Goal: Task Accomplishment & Management: Manage account settings

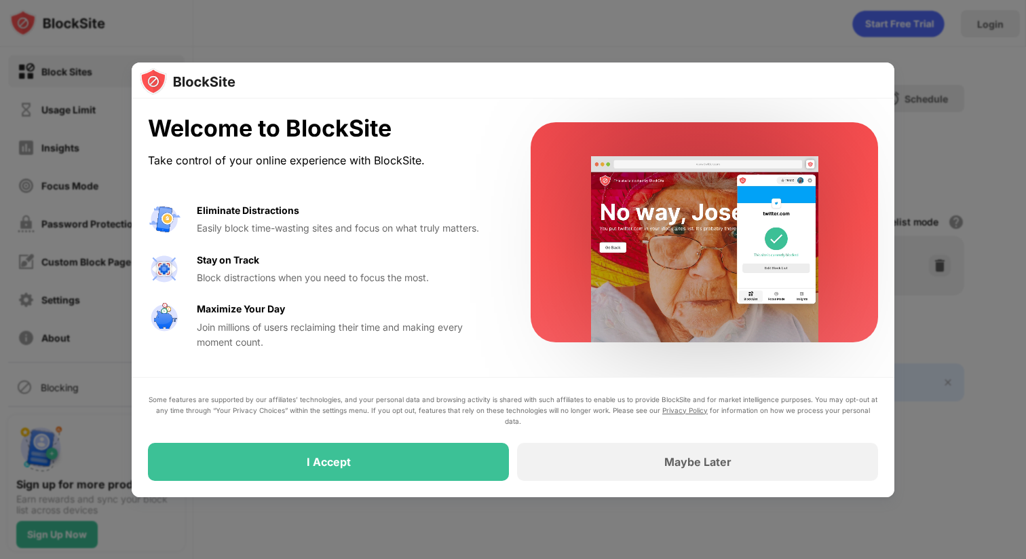
click at [452, 439] on div "Some features are supported by our affiliates’ technologies, and your personal …" at bounding box center [513, 437] width 730 height 87
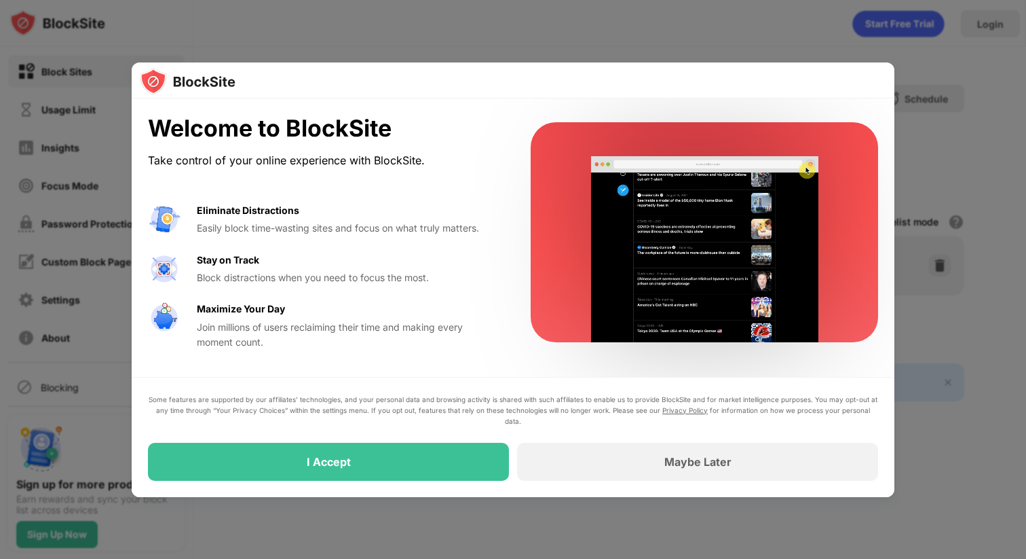
click at [452, 432] on div "Some features are supported by our affiliates’ technologies, and your personal …" at bounding box center [513, 437] width 730 height 87
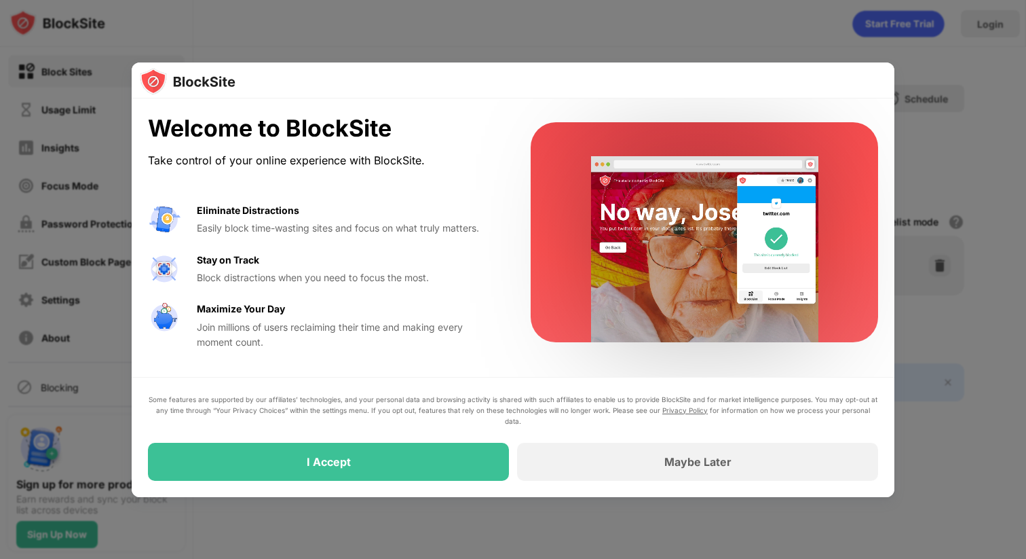
click at [440, 453] on div "I Accept" at bounding box center [328, 462] width 361 height 38
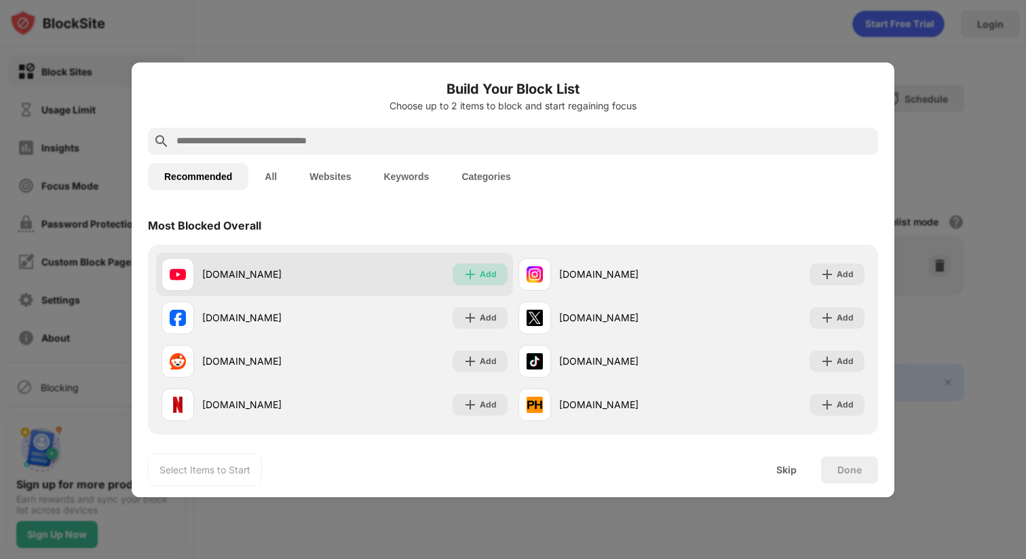
click at [487, 272] on div "Add" at bounding box center [488, 274] width 17 height 14
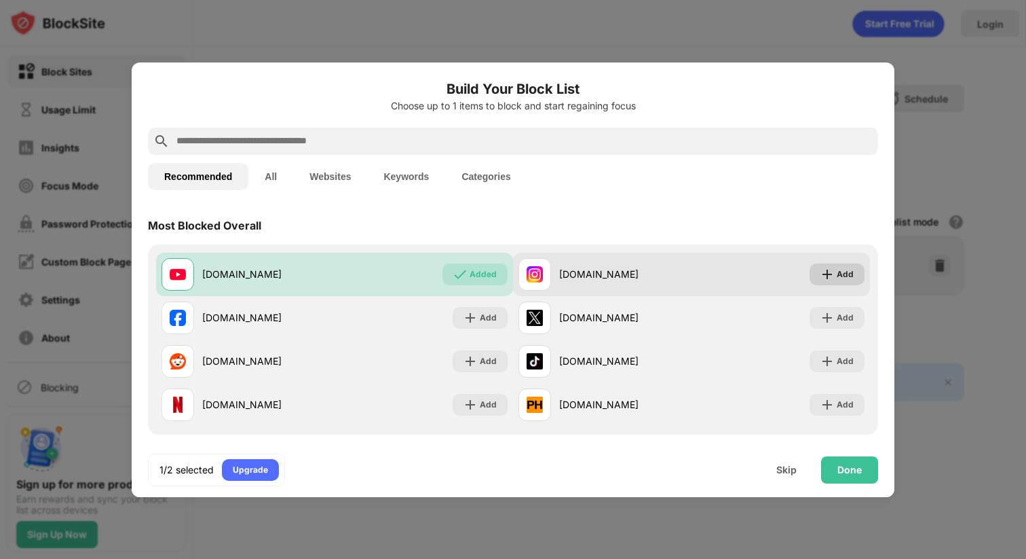
click at [838, 270] on div "Add" at bounding box center [845, 274] width 17 height 14
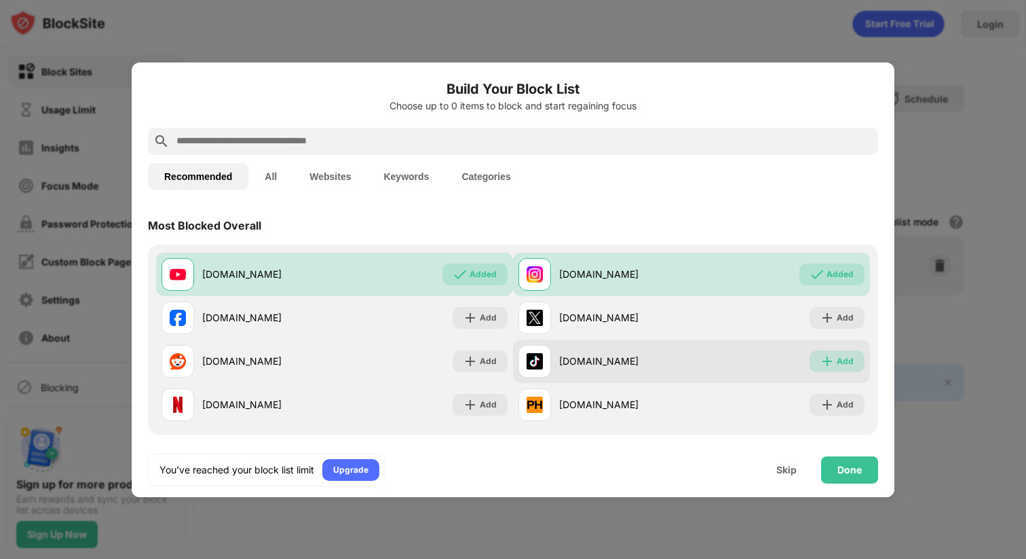
click at [835, 365] on div "Add" at bounding box center [837, 361] width 55 height 22
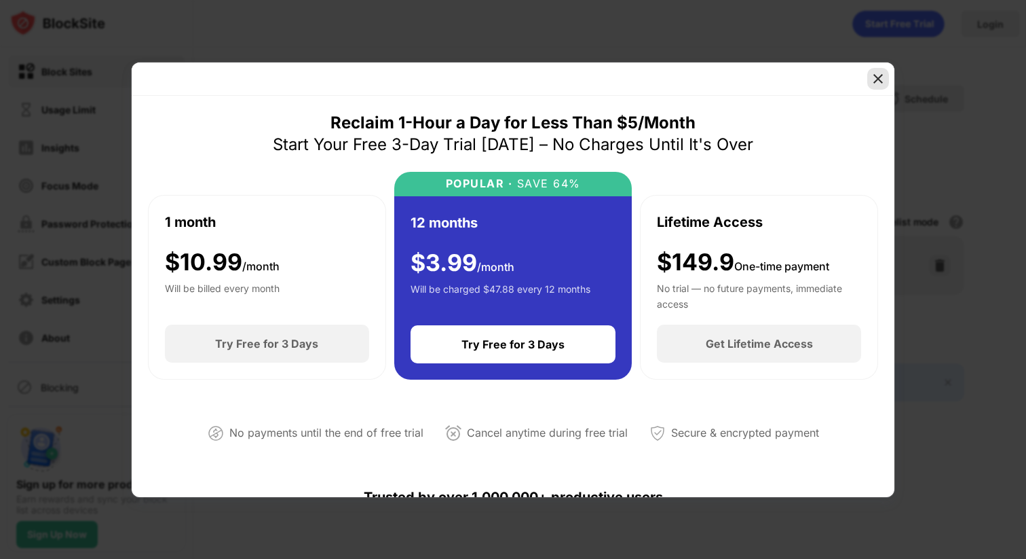
click at [870, 78] on div at bounding box center [878, 79] width 22 height 22
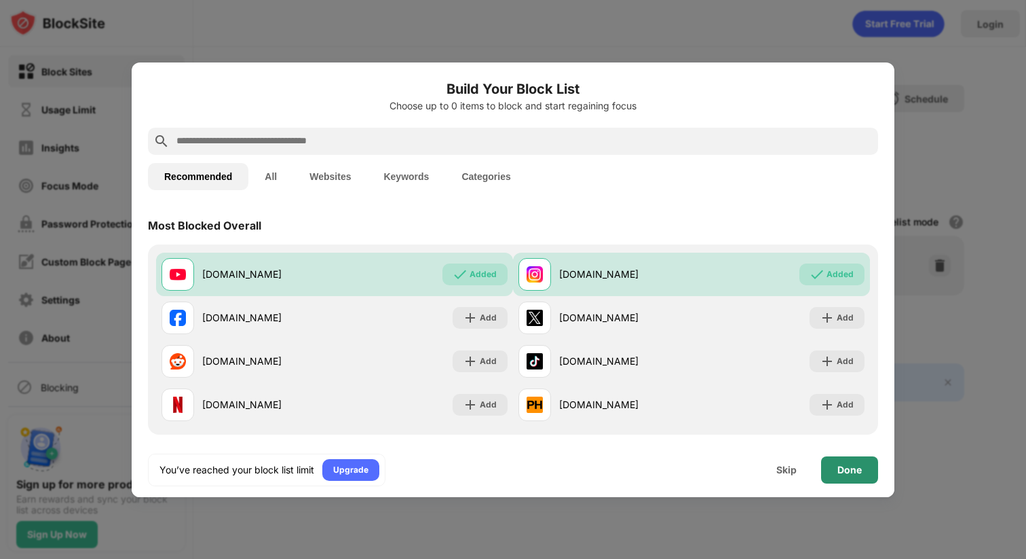
click at [858, 472] on div "Done" at bounding box center [850, 469] width 24 height 11
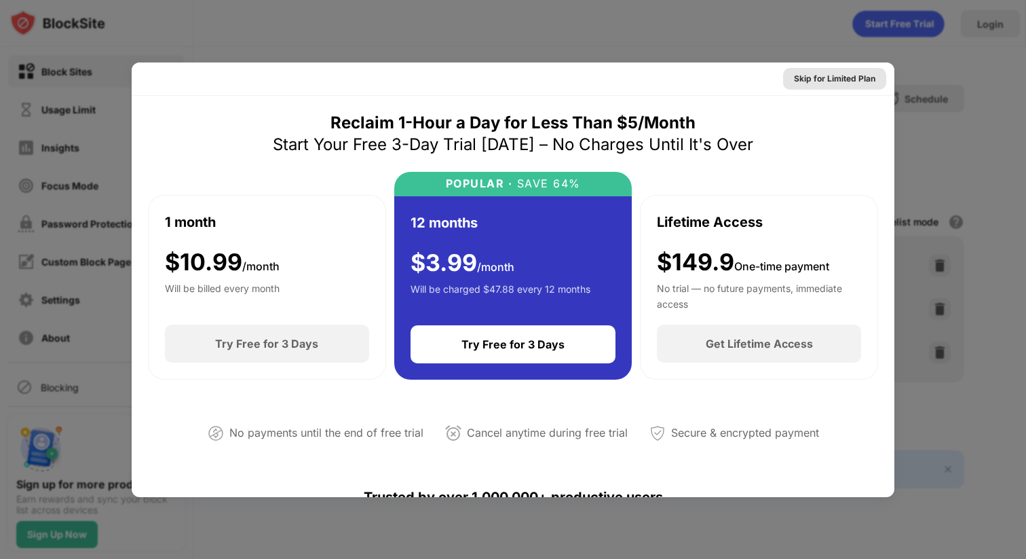
click at [848, 83] on div "Skip for Limited Plan" at bounding box center [834, 79] width 81 height 14
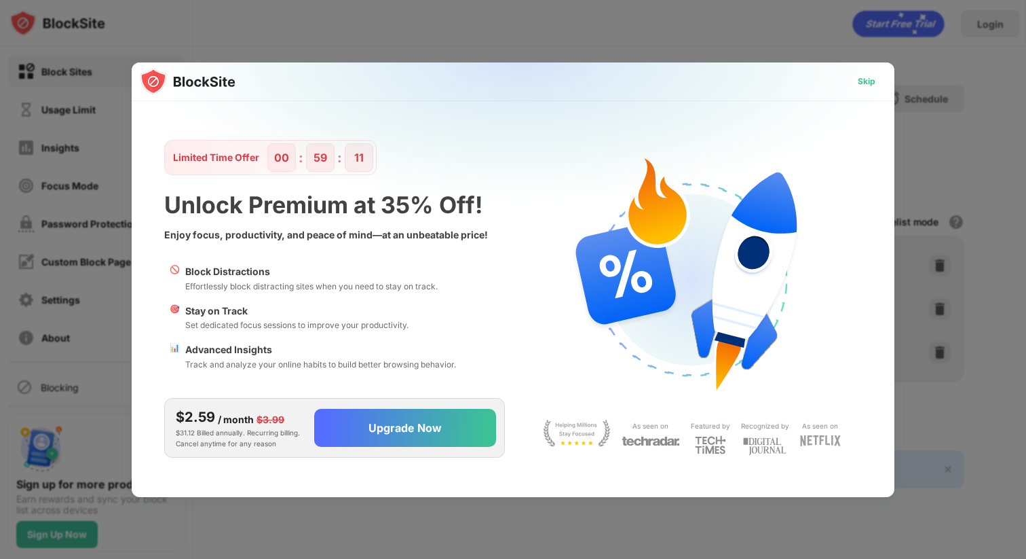
click at [861, 81] on div "Skip" at bounding box center [867, 82] width 18 height 14
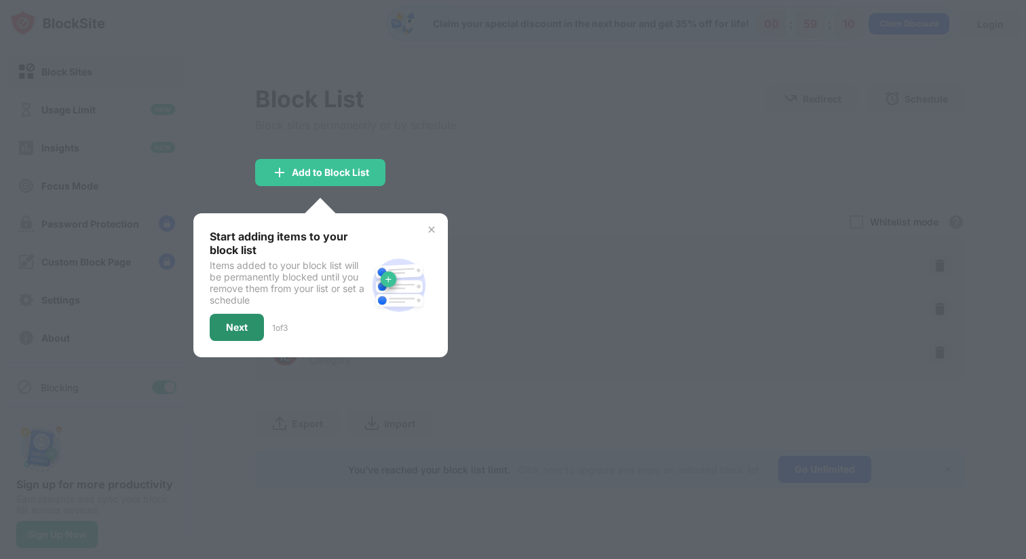
click at [236, 334] on div "Next" at bounding box center [237, 327] width 54 height 27
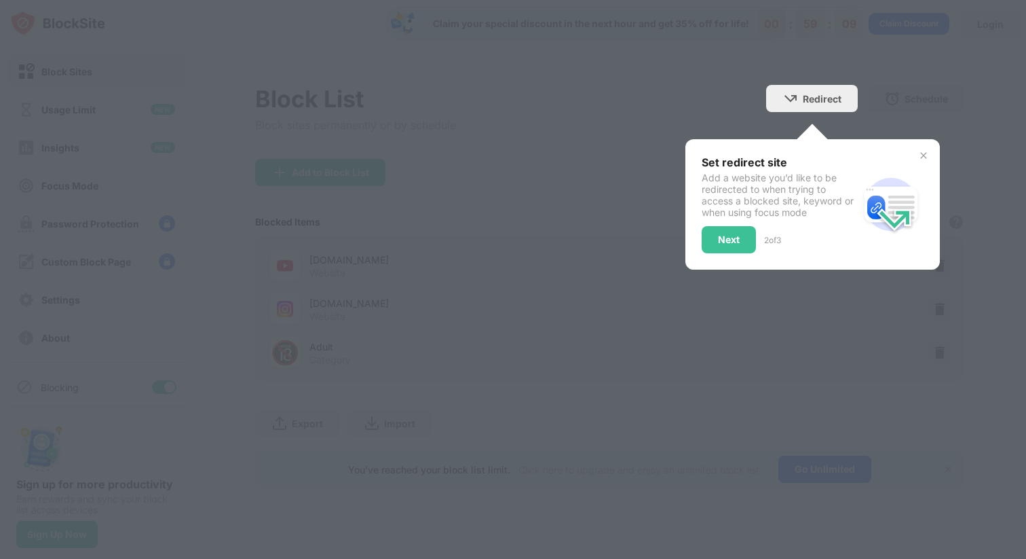
click at [236, 334] on div at bounding box center [513, 279] width 1026 height 559
click at [238, 331] on div at bounding box center [513, 279] width 1026 height 559
click at [732, 231] on div "Next" at bounding box center [729, 239] width 54 height 27
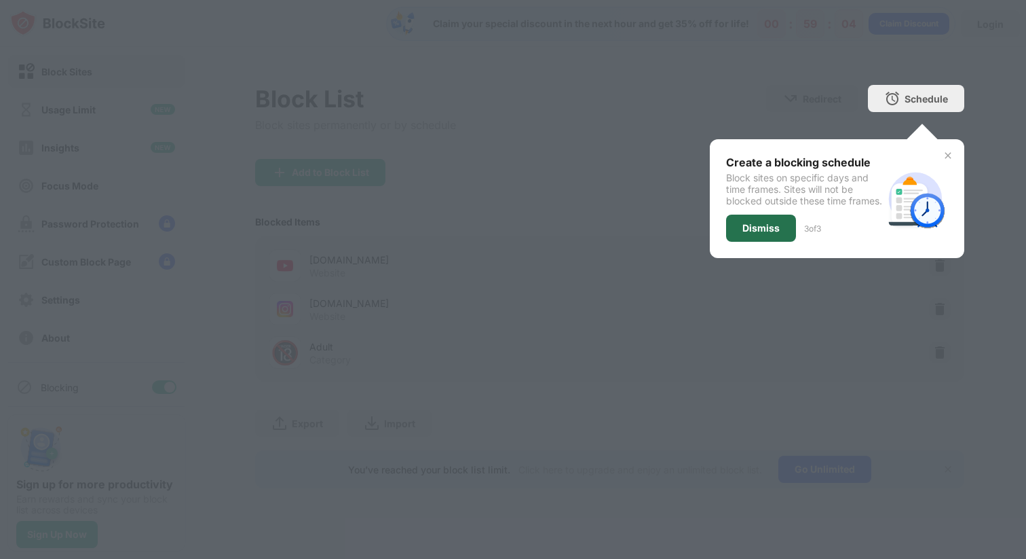
click at [754, 233] on div "Dismiss" at bounding box center [761, 228] width 37 height 11
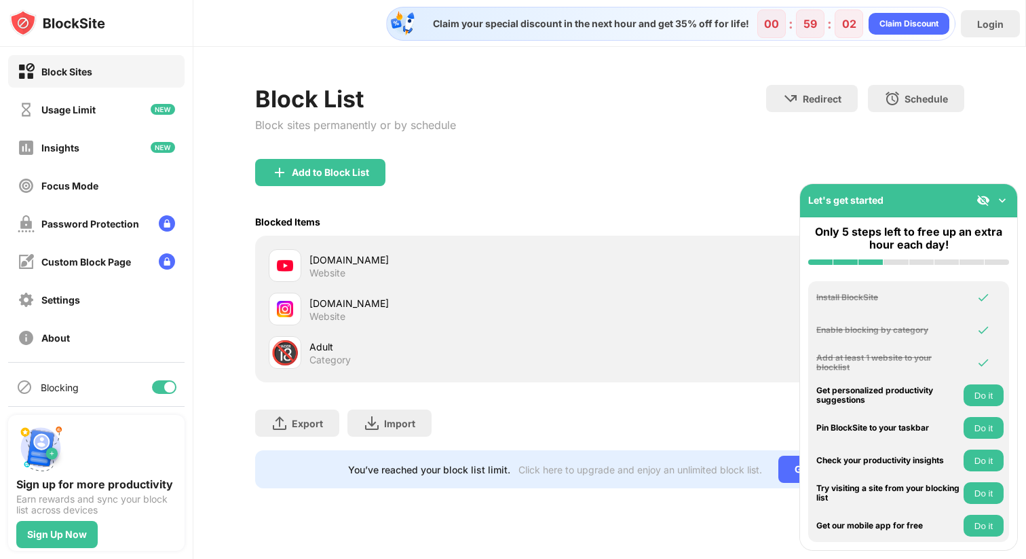
click at [1000, 201] on img at bounding box center [1003, 200] width 14 height 14
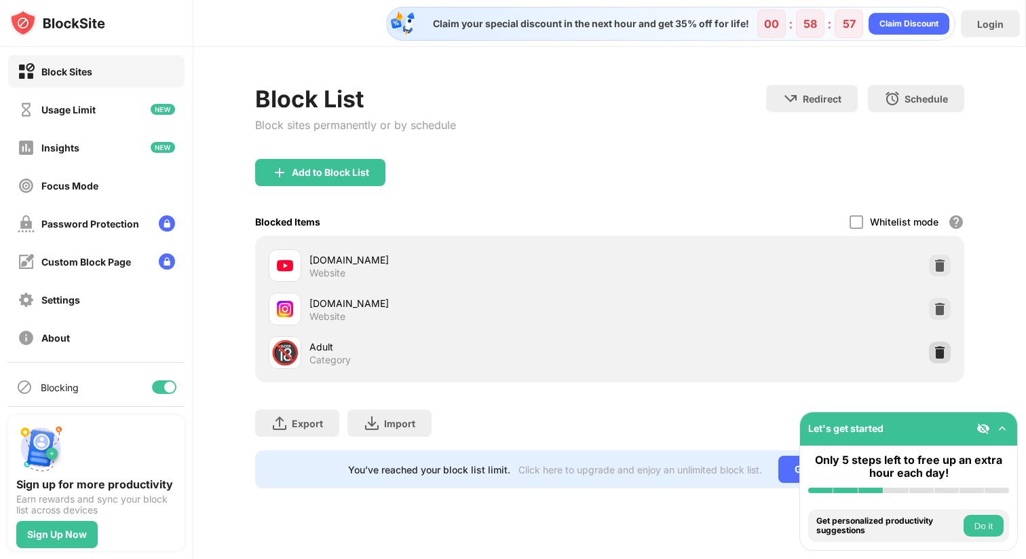
click at [939, 346] on img at bounding box center [940, 352] width 14 height 14
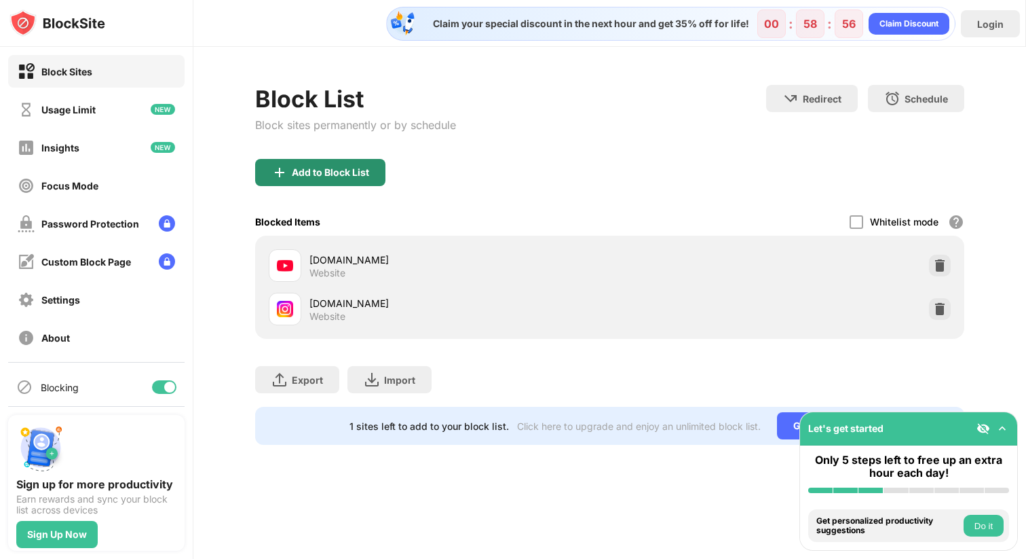
click at [346, 185] on div "Add to Block List" at bounding box center [320, 172] width 130 height 27
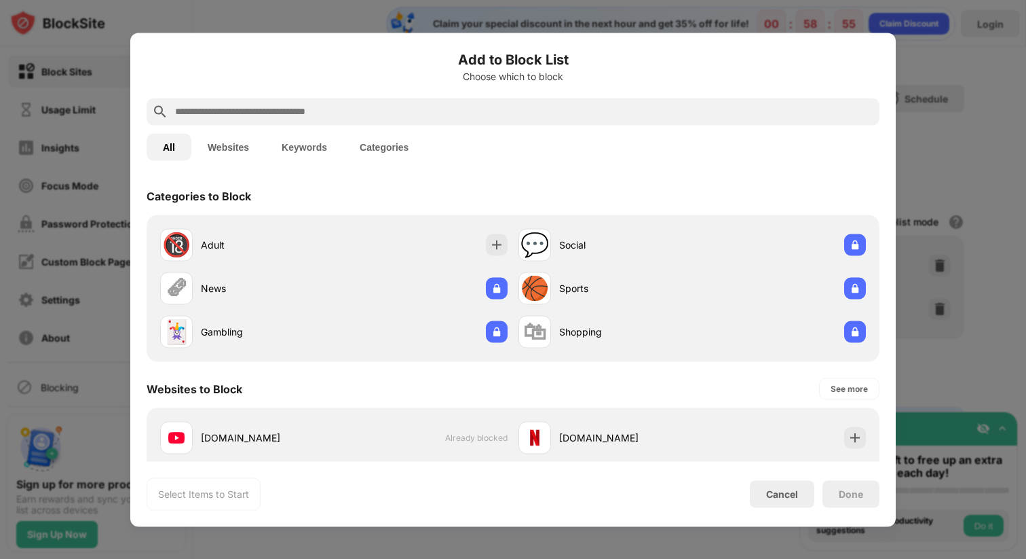
click at [386, 113] on input "text" at bounding box center [524, 111] width 700 height 16
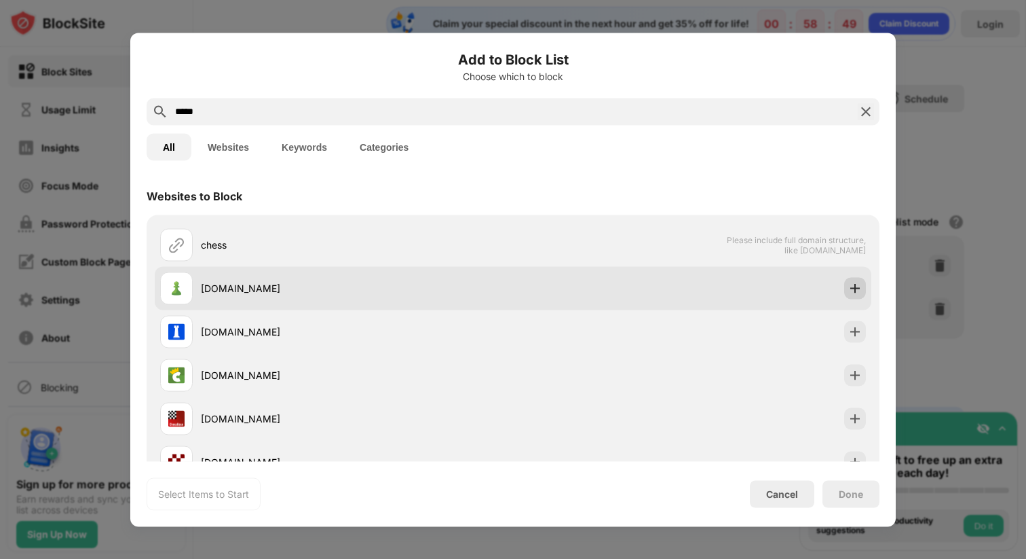
type input "*****"
click at [859, 293] on img at bounding box center [855, 288] width 14 height 14
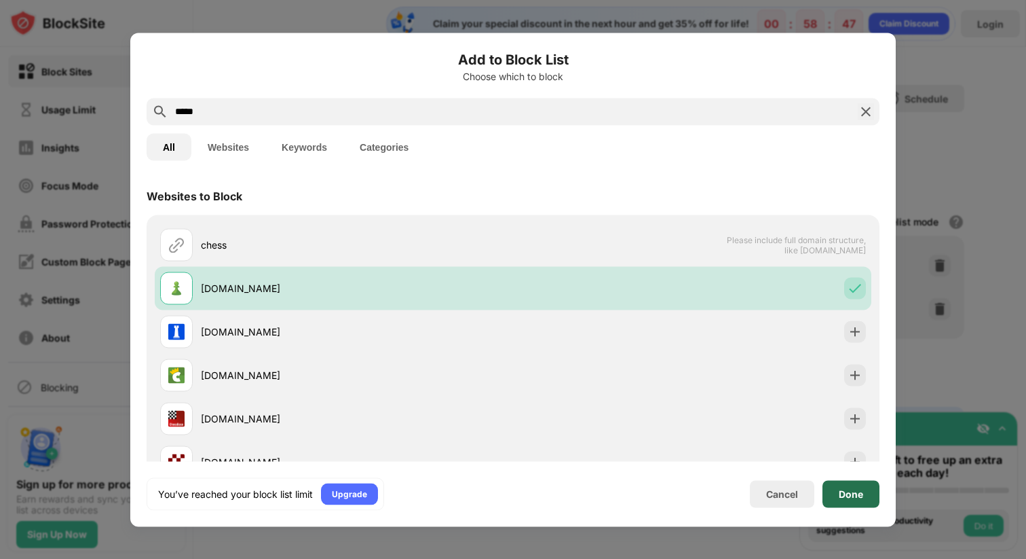
click at [838, 495] on div "Done" at bounding box center [851, 493] width 57 height 27
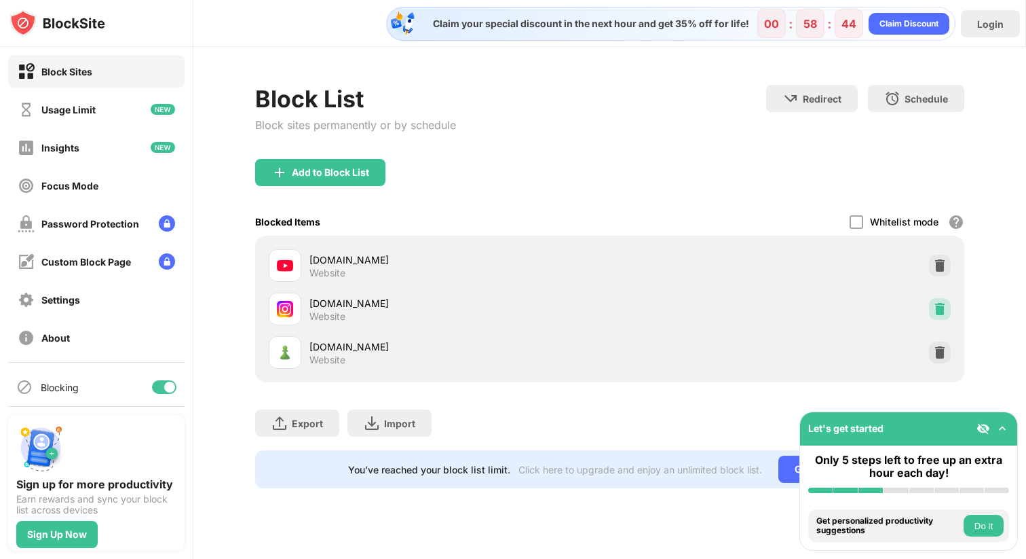
click at [941, 303] on img at bounding box center [940, 309] width 14 height 14
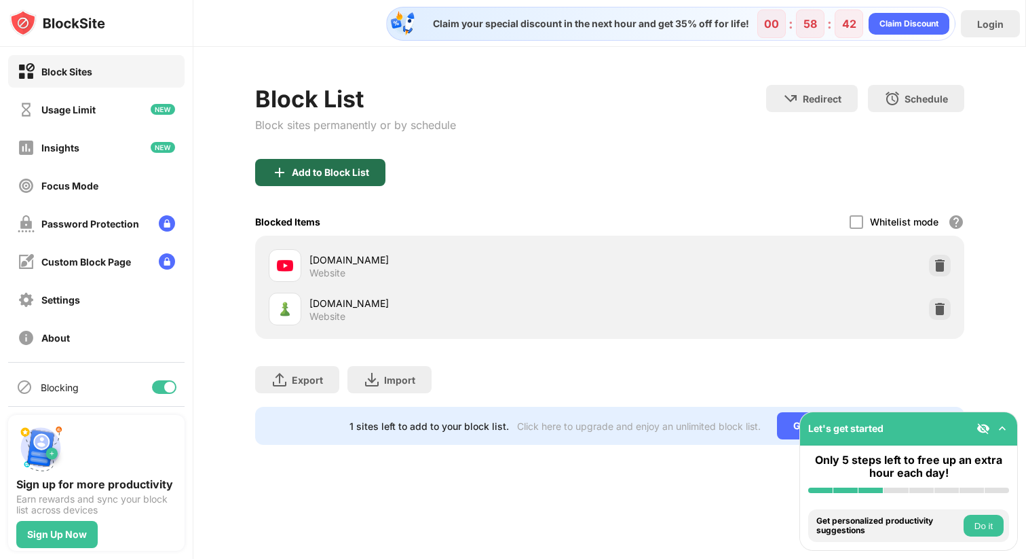
click at [341, 165] on div "Add to Block List" at bounding box center [320, 172] width 130 height 27
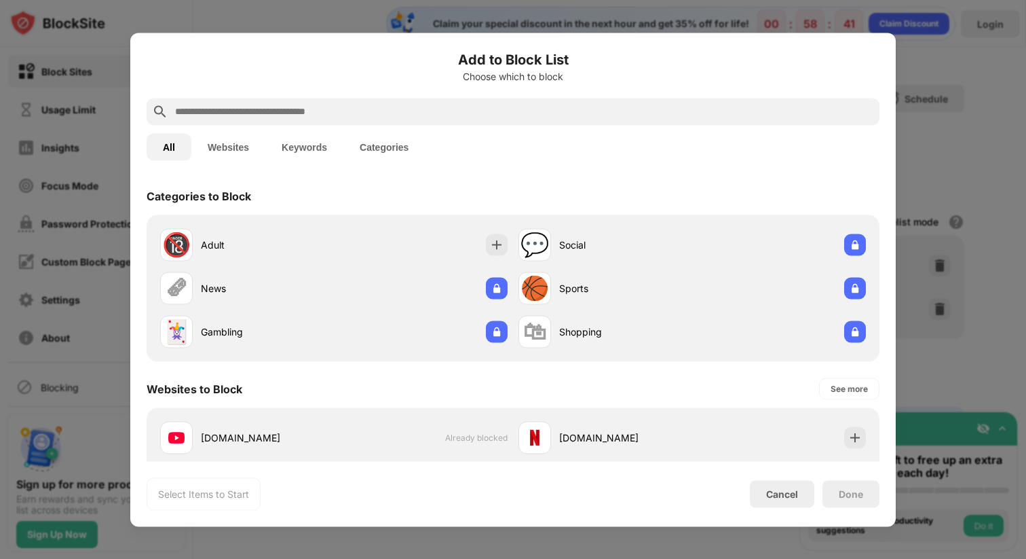
click at [388, 107] on input "text" at bounding box center [524, 111] width 700 height 16
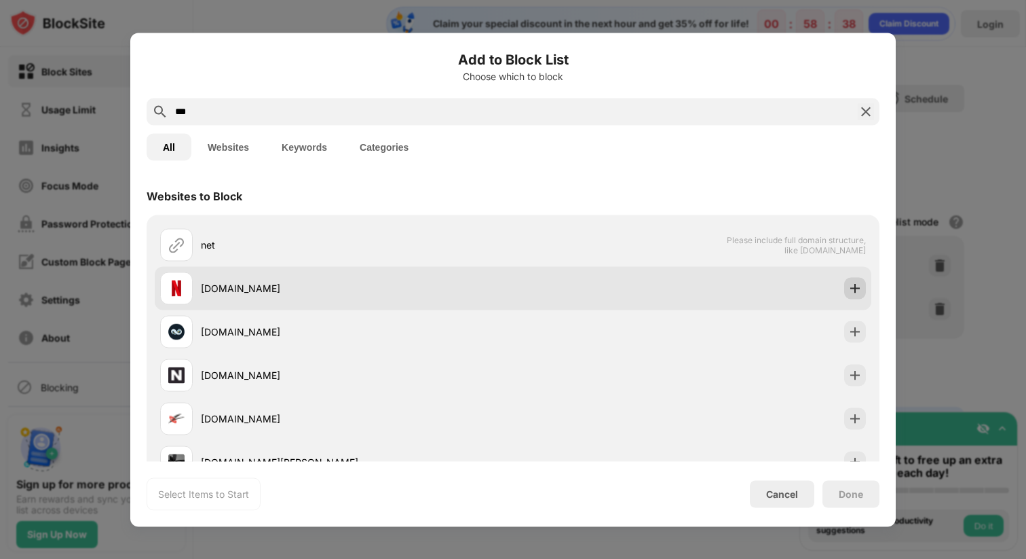
type input "***"
click at [856, 288] on img at bounding box center [855, 288] width 14 height 14
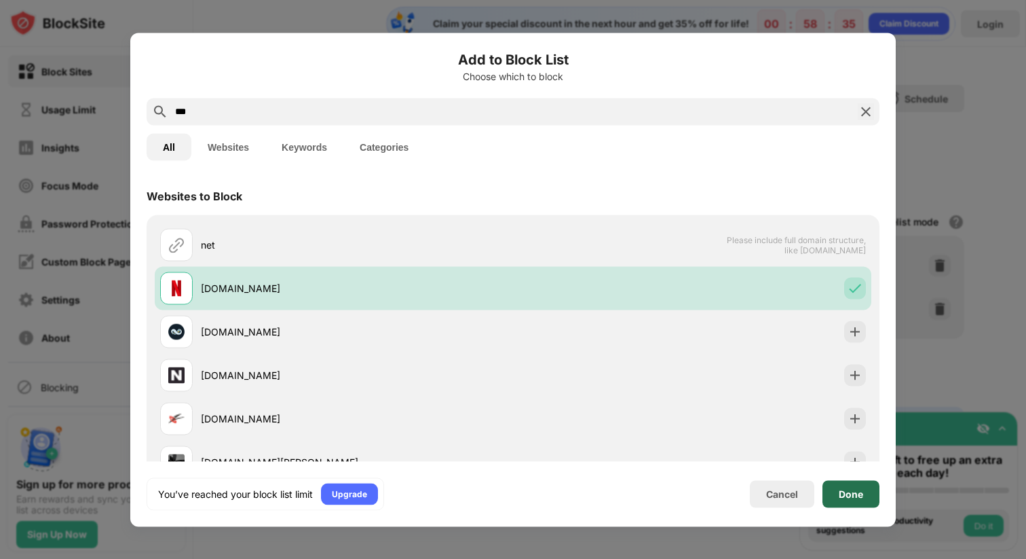
click at [863, 498] on div "Done" at bounding box center [851, 493] width 24 height 11
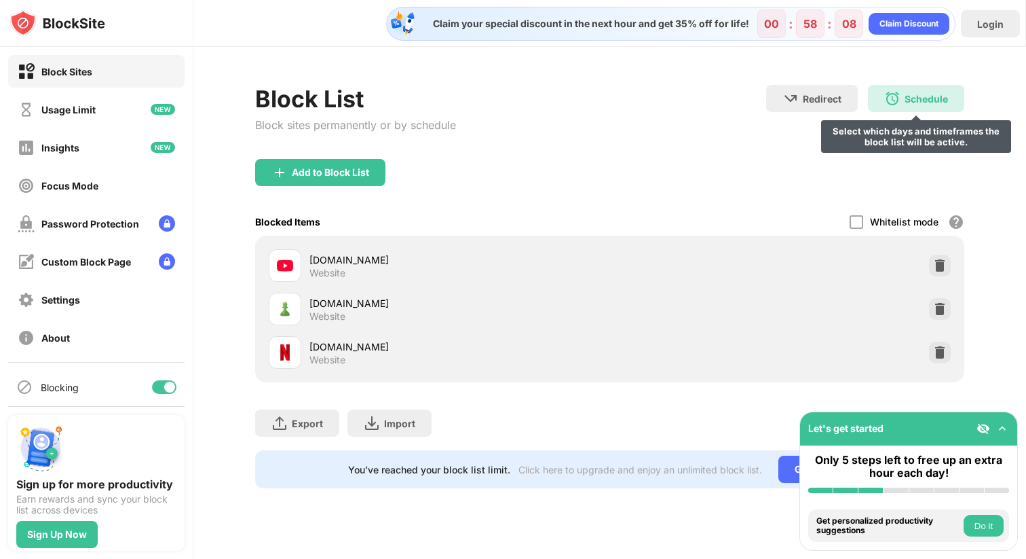
click at [940, 93] on div "Schedule" at bounding box center [926, 99] width 43 height 12
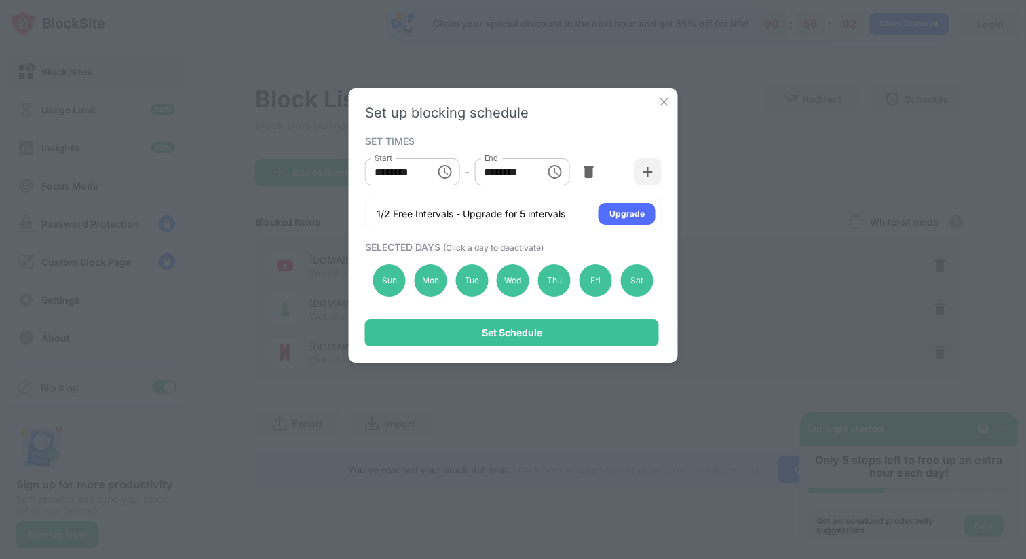
click at [669, 103] on img at bounding box center [665, 102] width 14 height 14
